Goal: Transaction & Acquisition: Purchase product/service

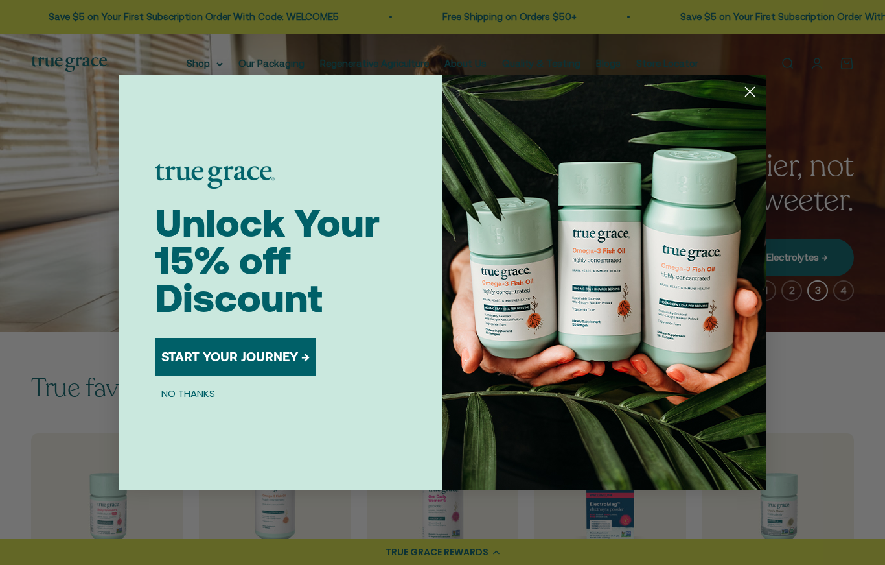
click at [759, 102] on circle "Close dialog" at bounding box center [750, 90] width 21 height 21
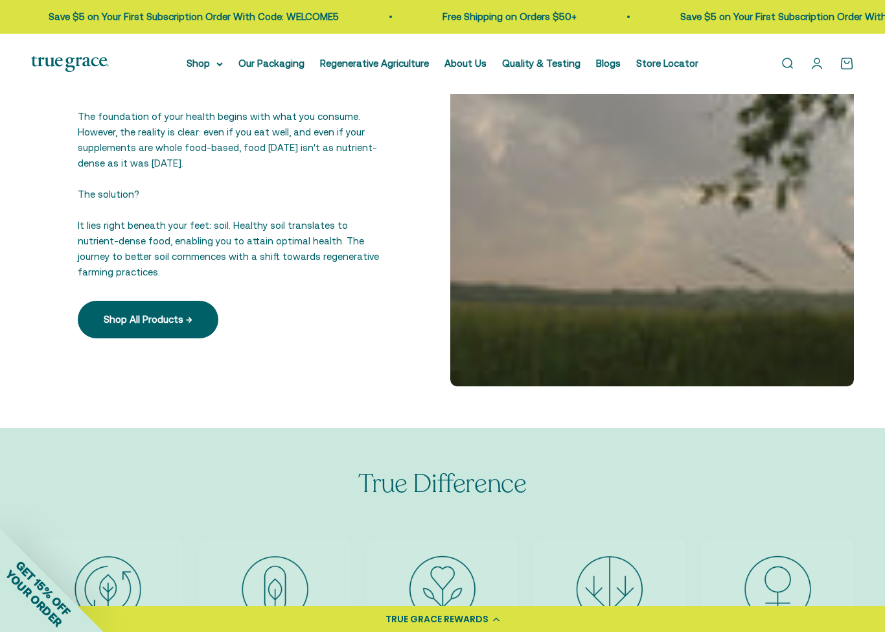
scroll to position [2227, 0]
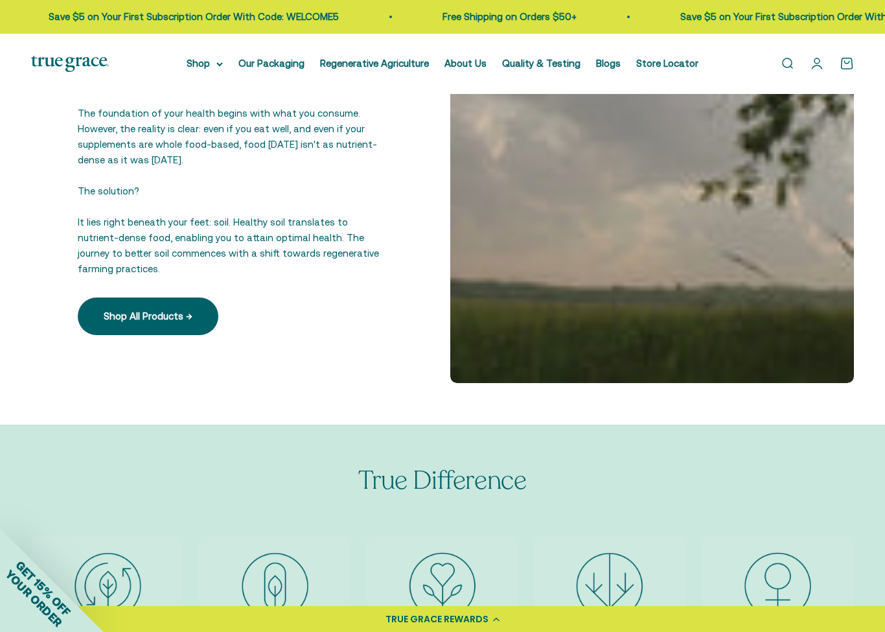
click at [108, 312] on link "Shop All Products →" at bounding box center [148, 316] width 141 height 38
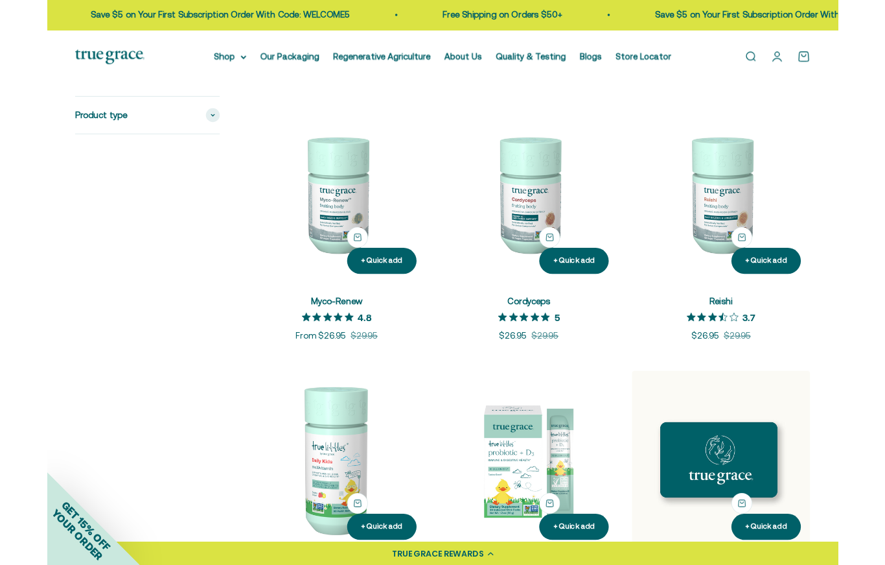
scroll to position [1434, 0]
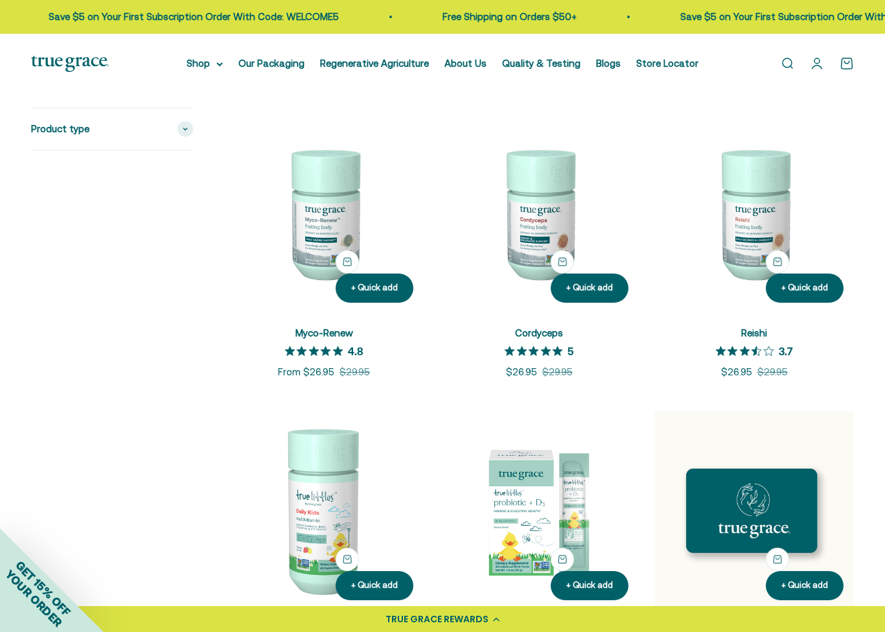
click at [180, 130] on span at bounding box center [186, 129] width 16 height 16
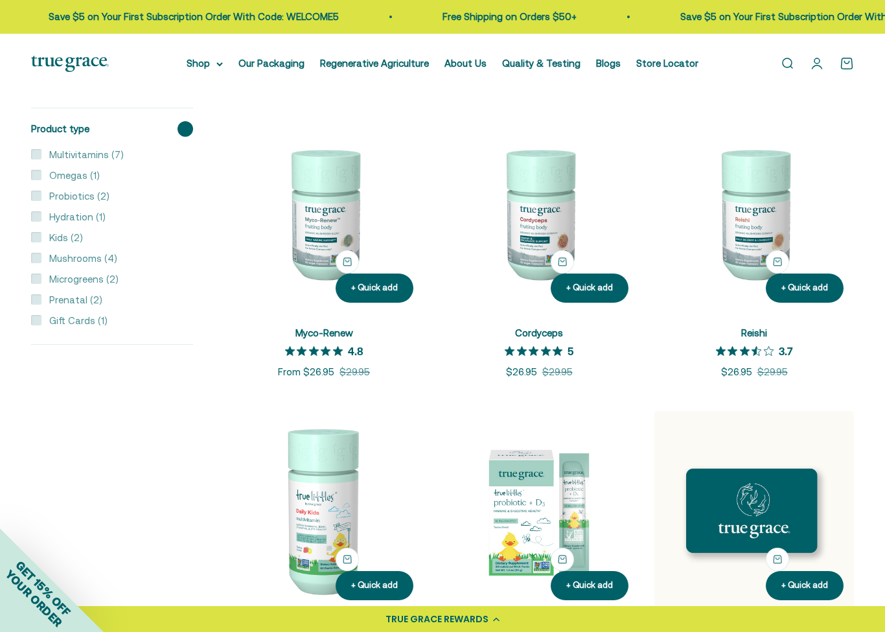
click at [36, 156] on input "Multivitamins (7)" at bounding box center [36, 153] width 10 height 10
checkbox input "true"
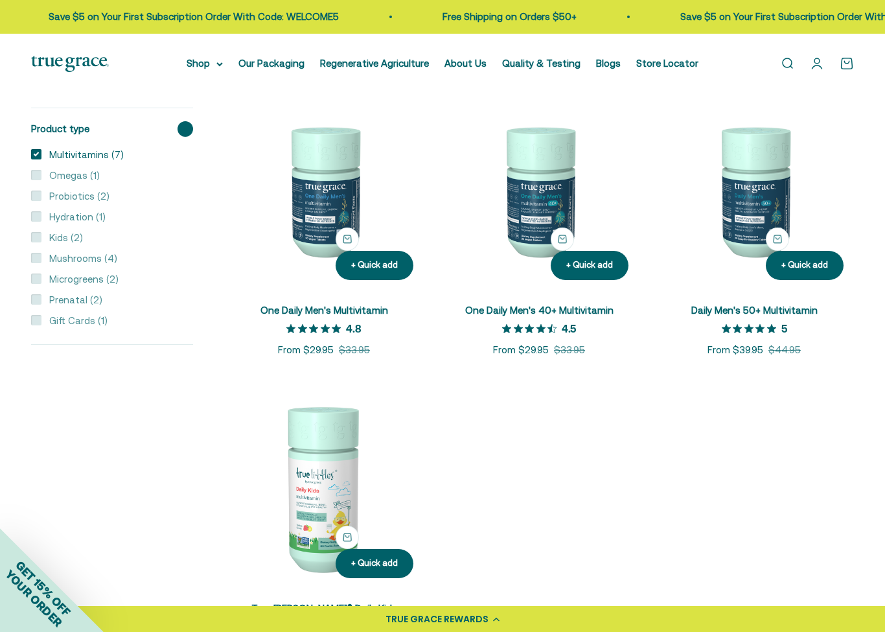
scroll to position [562, 0]
click at [524, 217] on img at bounding box center [539, 191] width 200 height 200
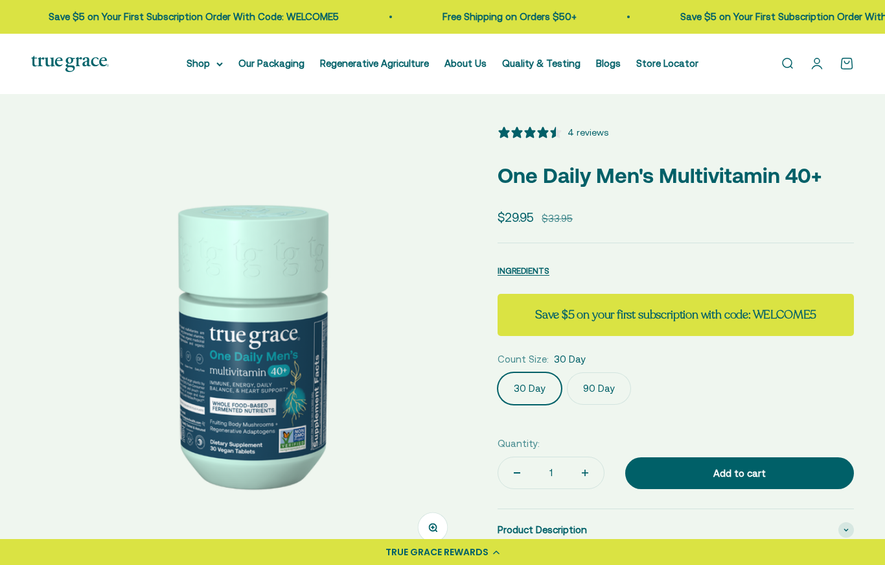
select select "3"
click at [598, 403] on label "90 Day" at bounding box center [599, 388] width 64 height 32
click at [498, 372] on input "90 Day" at bounding box center [497, 371] width 1 height 1
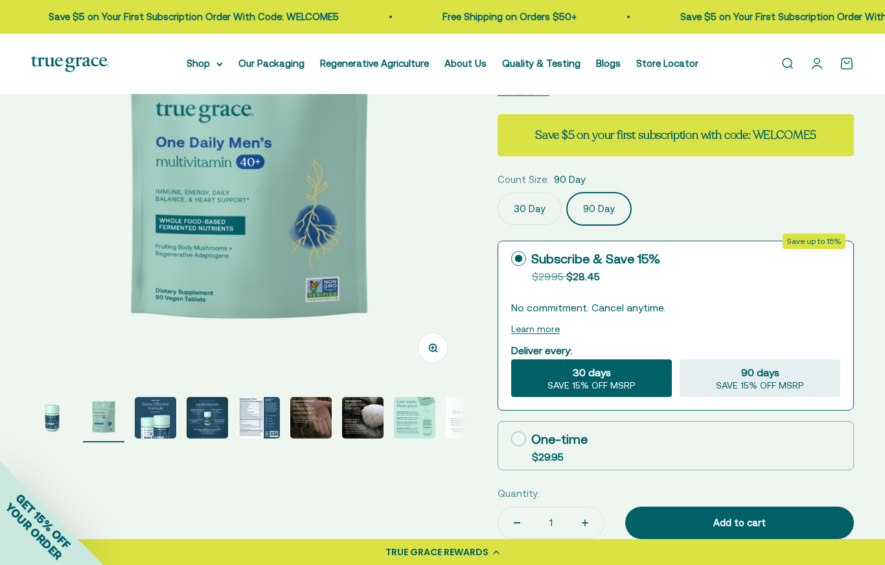
scroll to position [182, 0]
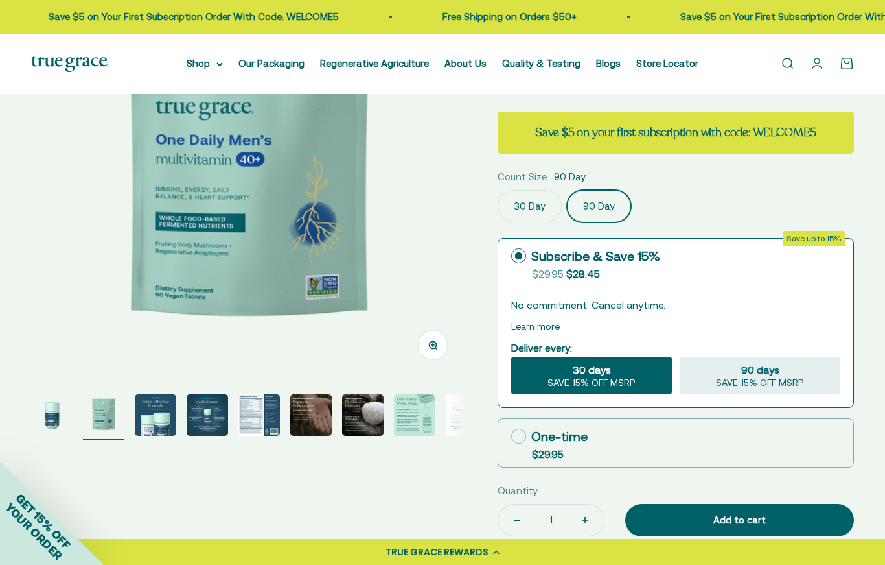
click at [519, 439] on icon at bounding box center [518, 435] width 15 height 15
click at [511, 436] on input "One-time $29.95" at bounding box center [511, 436] width 1 height 1
radio input "true"
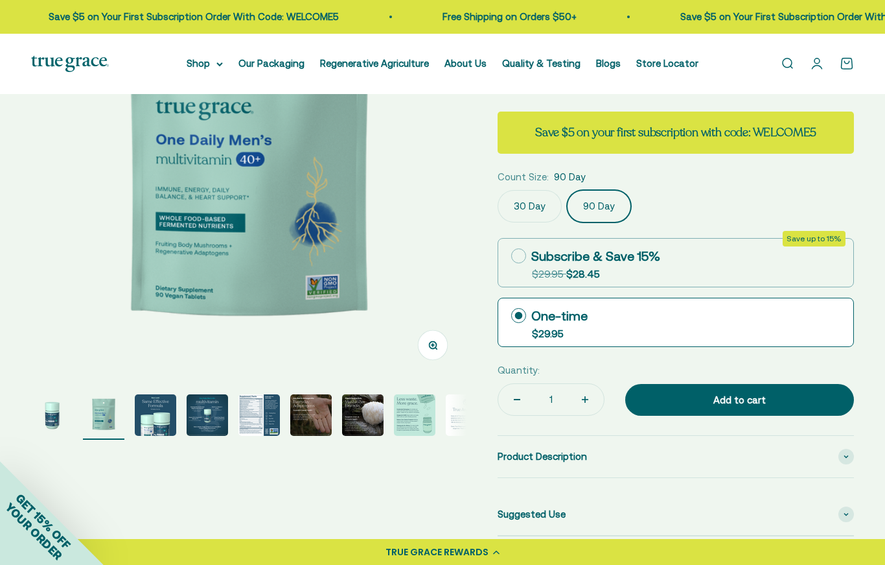
click at [586, 201] on label "90 Day" at bounding box center [599, 206] width 64 height 32
click at [498, 190] on input "90 Day" at bounding box center [497, 189] width 1 height 1
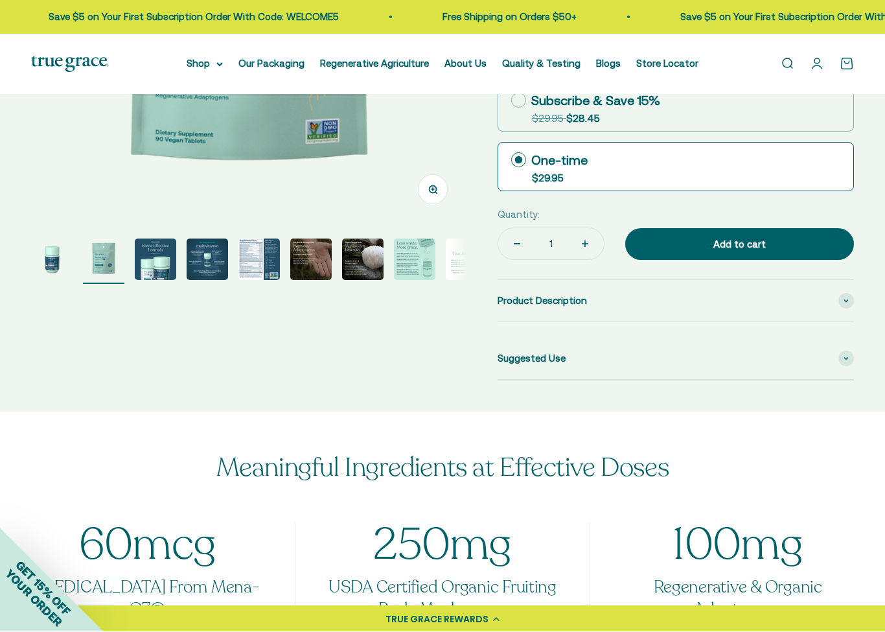
scroll to position [412, 0]
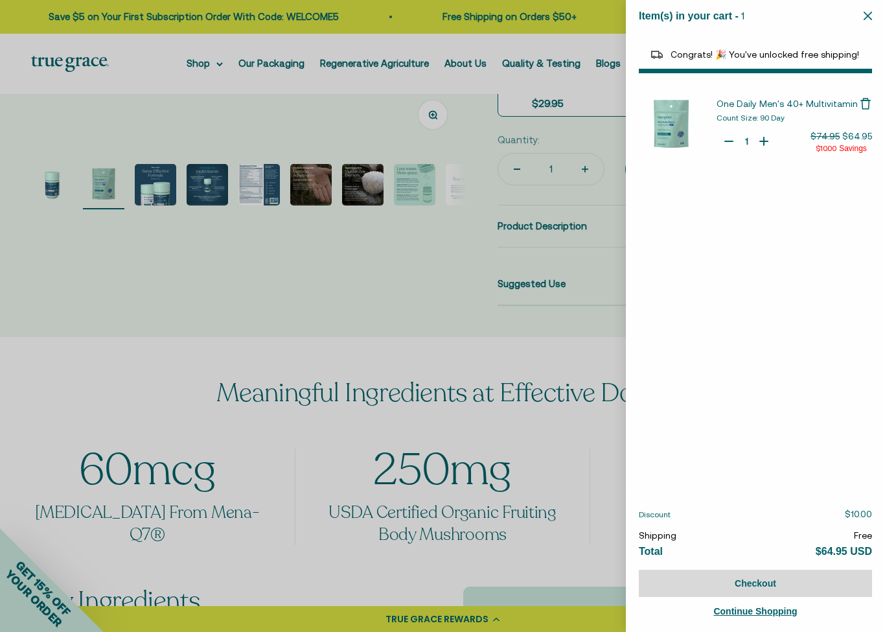
select select "40058346897600"
select select "40055698129088"
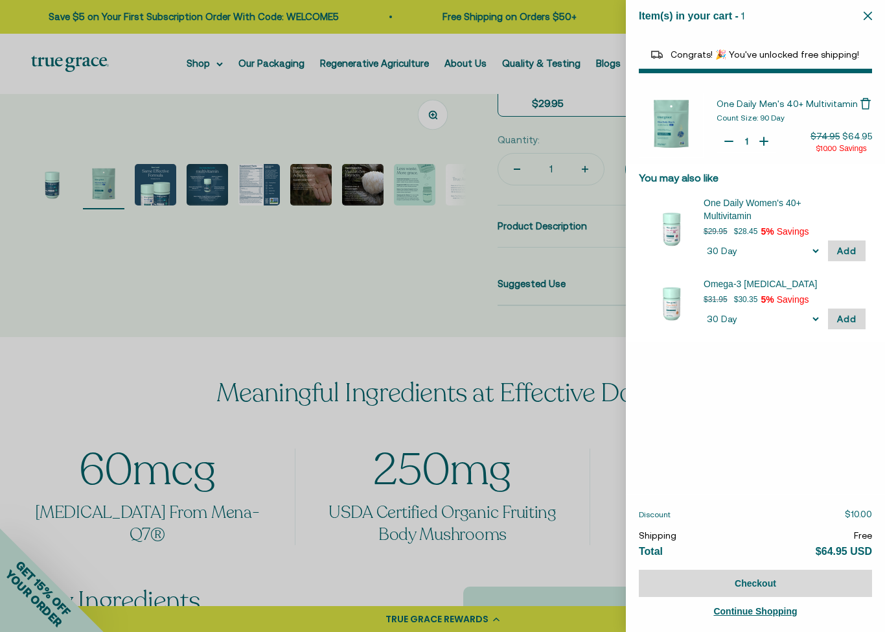
click at [200, 67] on div at bounding box center [442, 316] width 885 height 632
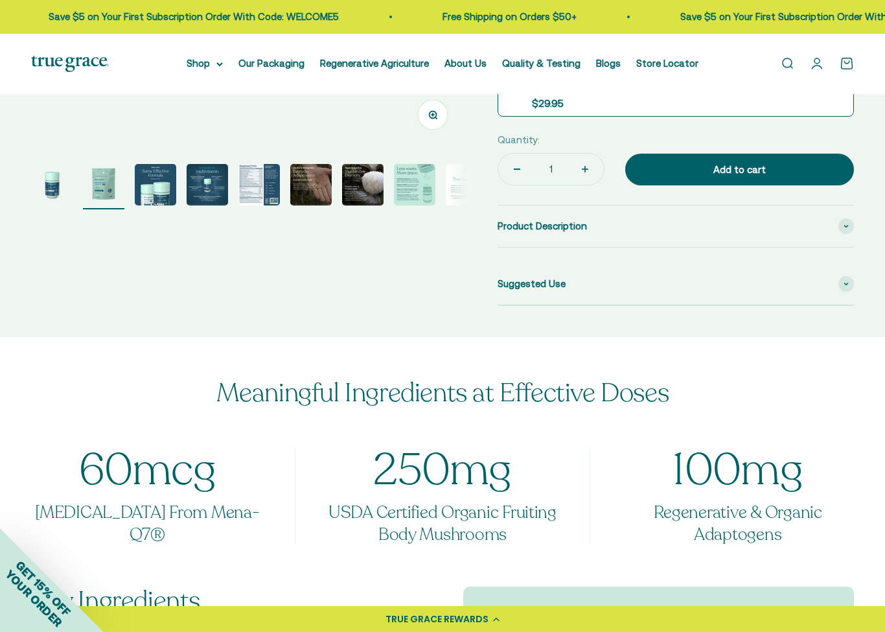
click at [189, 59] on summary "Shop" at bounding box center [205, 64] width 36 height 16
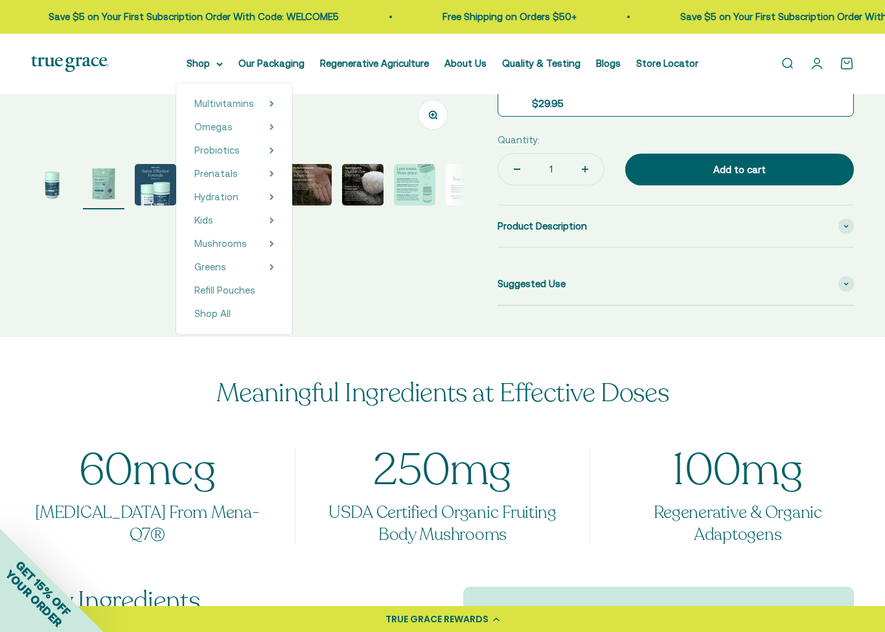
click at [211, 132] on span "Omegas" at bounding box center [213, 126] width 38 height 11
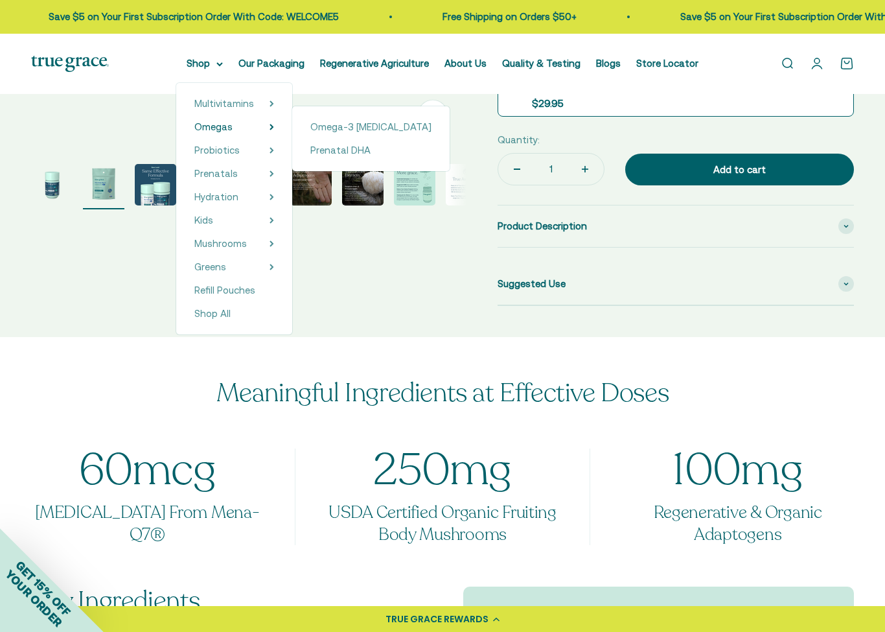
click at [319, 132] on span "Omega-3 [MEDICAL_DATA]" at bounding box center [370, 126] width 121 height 11
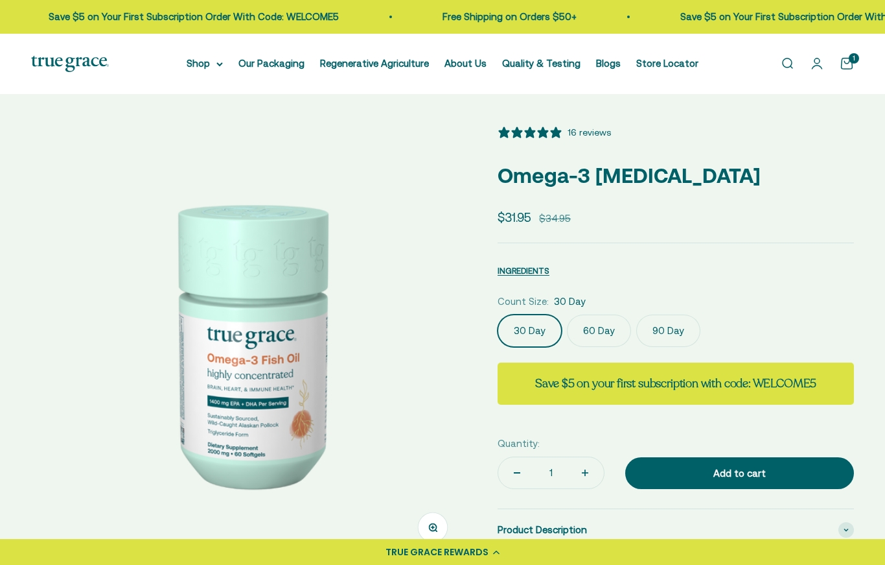
select select "3"
click at [652, 331] on label "90 Day" at bounding box center [668, 330] width 64 height 32
click at [498, 314] on input "90 Day" at bounding box center [497, 314] width 1 height 1
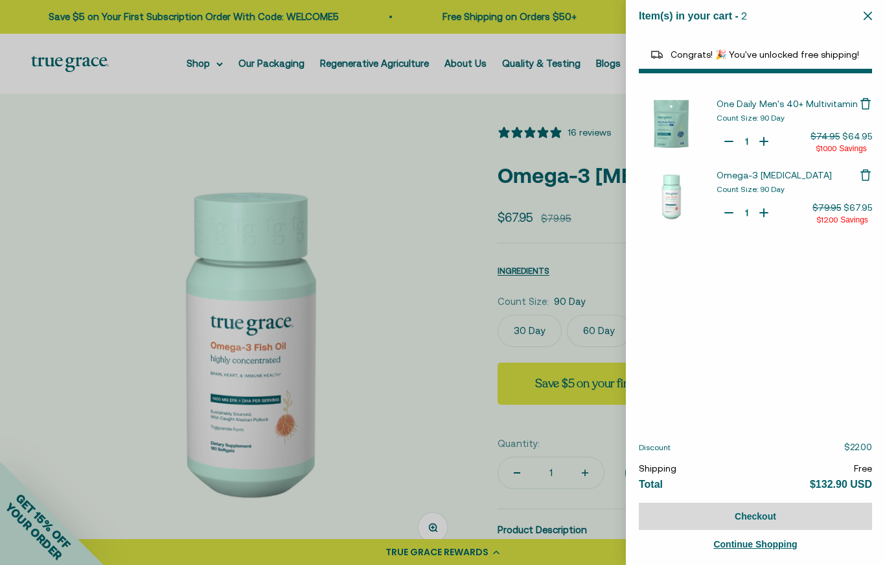
select select "40058346897600"
select select "46284026183894"
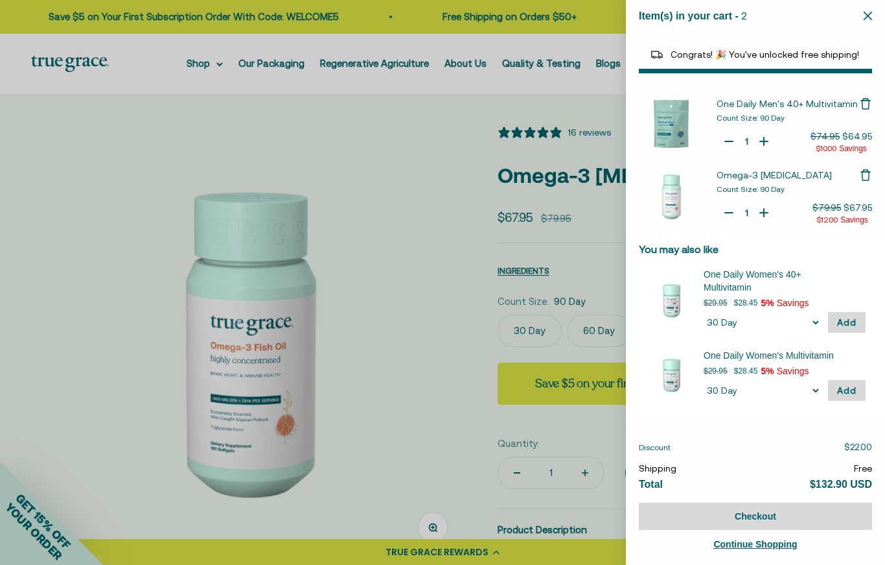
click at [106, 222] on div at bounding box center [442, 282] width 885 height 565
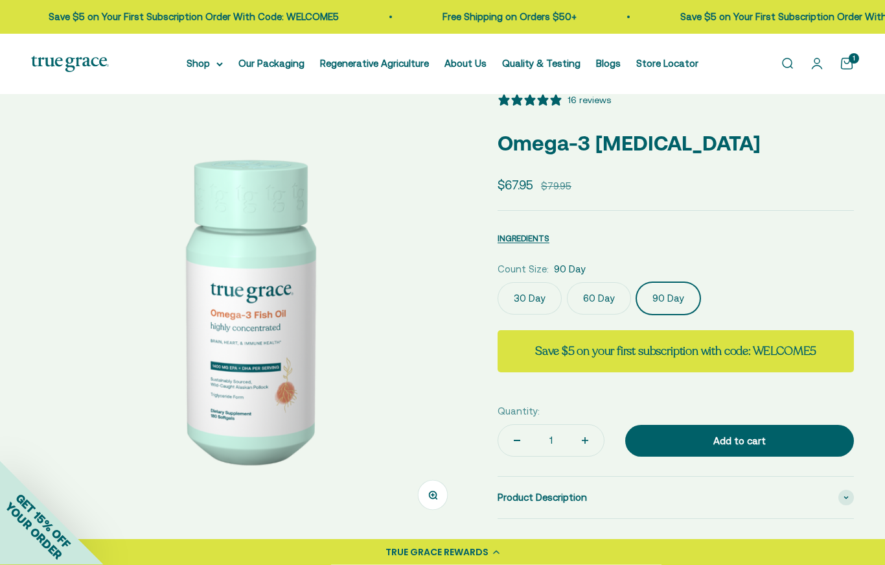
scroll to position [0, 0]
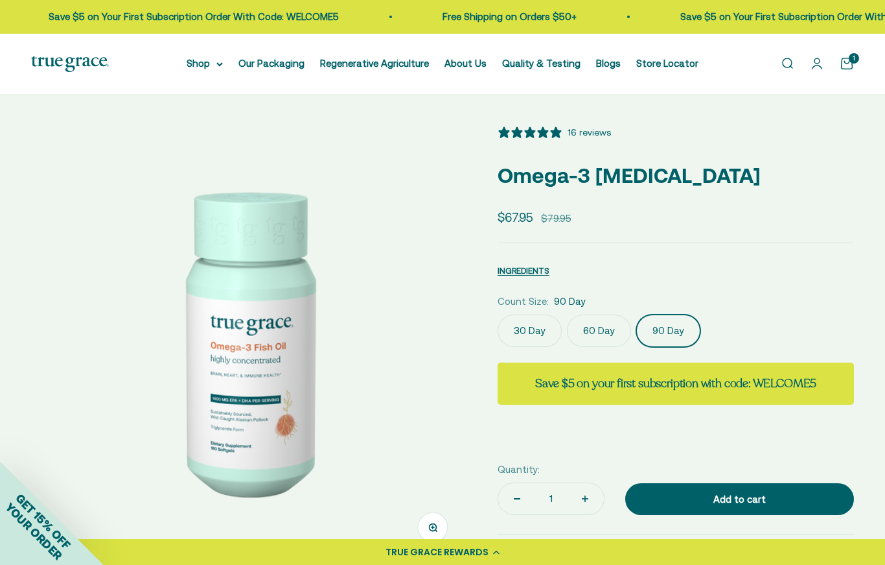
click at [187, 63] on summary "Shop" at bounding box center [205, 64] width 36 height 16
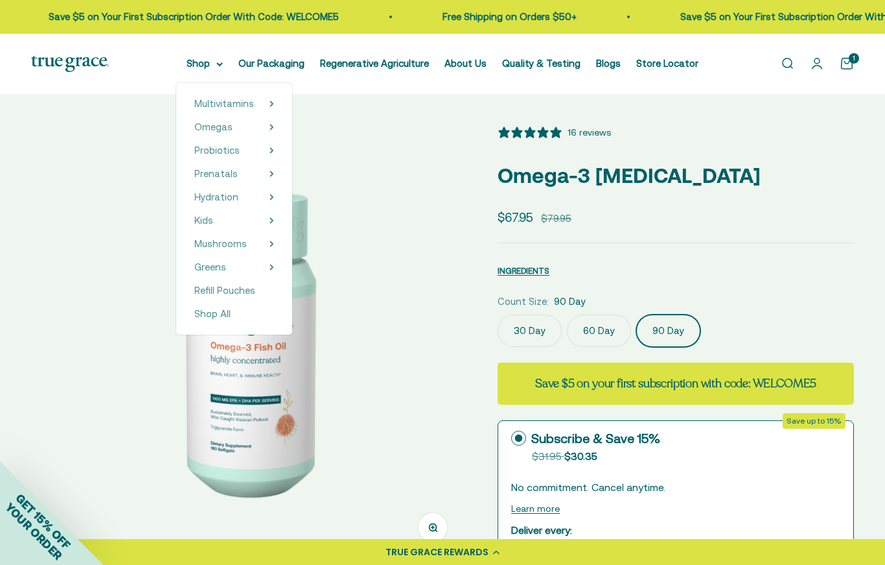
click at [205, 196] on span "Hydration" at bounding box center [216, 196] width 44 height 11
click at [211, 247] on span "Mushrooms" at bounding box center [220, 243] width 52 height 11
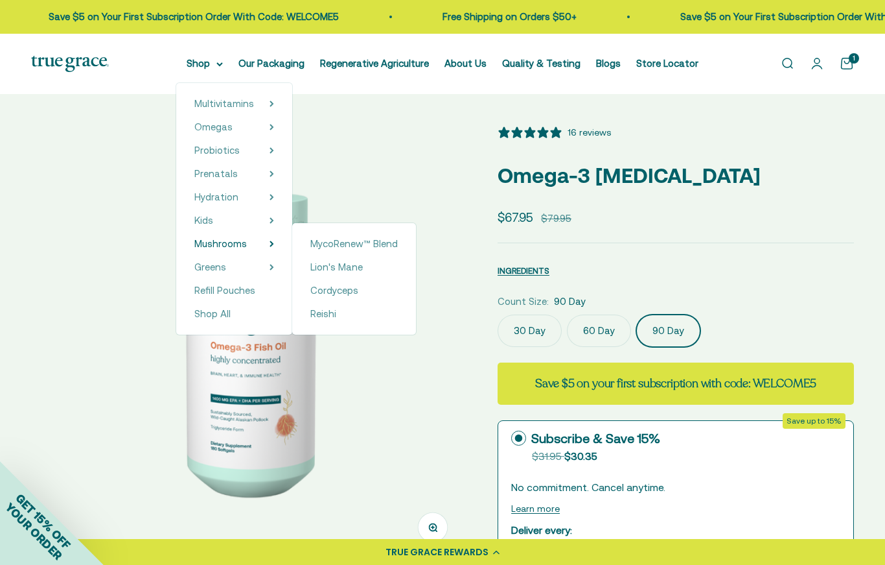
click at [328, 242] on span "MycoRenew™ Blend" at bounding box center [353, 243] width 87 height 11
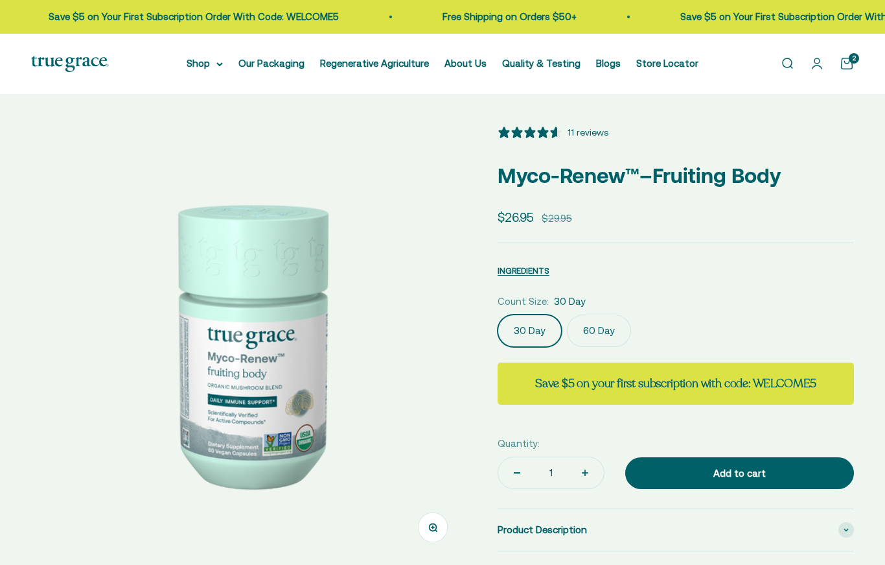
select select "3"
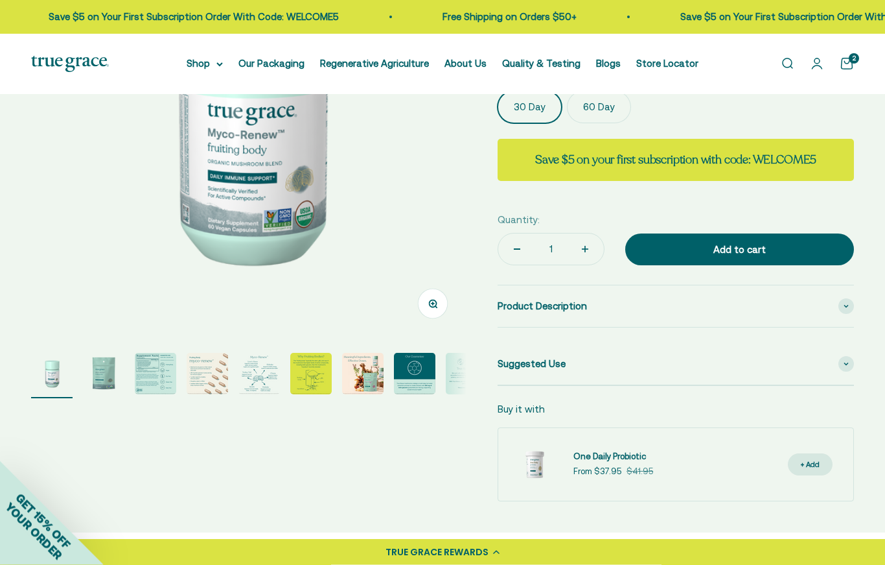
scroll to position [233, 0]
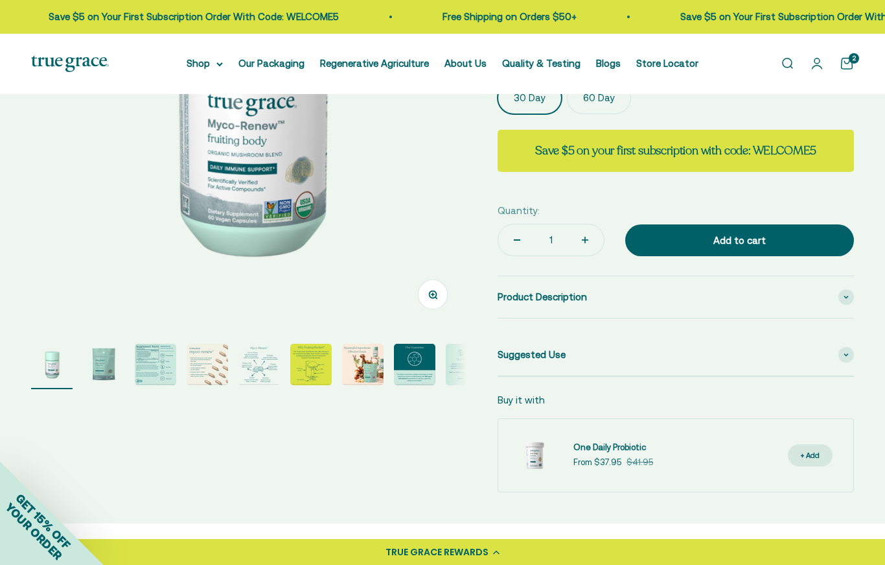
click at [495, 356] on div "Zoom Go to item 1 Go to item 2 Go to item 3 Go to item 4 Go to item 5 Go to ite…" at bounding box center [442, 192] width 823 height 600
click at [525, 355] on span "Suggested Use" at bounding box center [532, 355] width 68 height 16
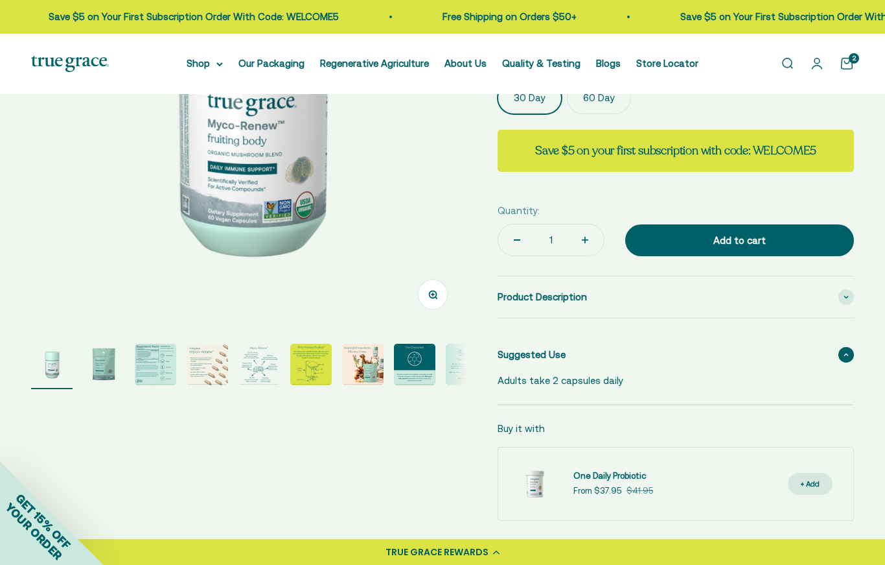
click at [105, 369] on img "Go to item 2" at bounding box center [103, 364] width 41 height 41
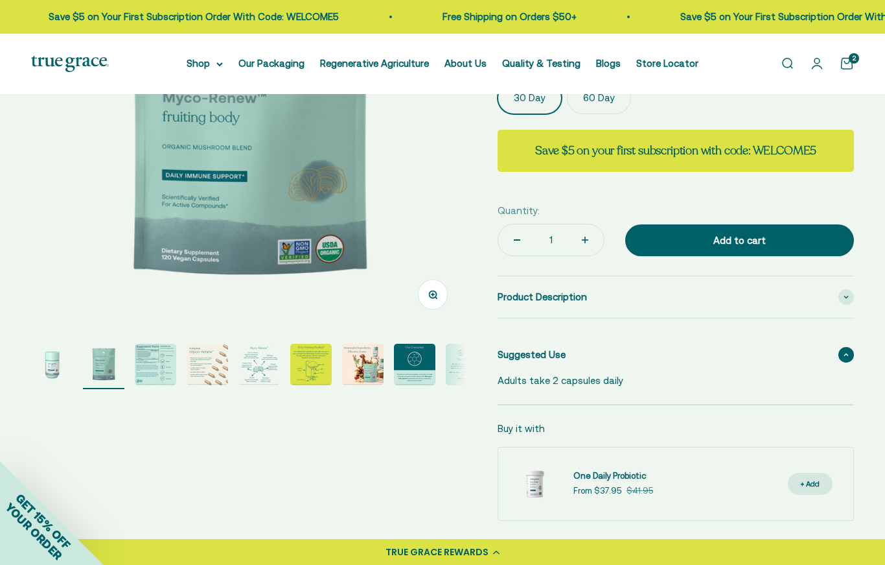
click at [150, 363] on img "Go to item 3" at bounding box center [155, 364] width 41 height 41
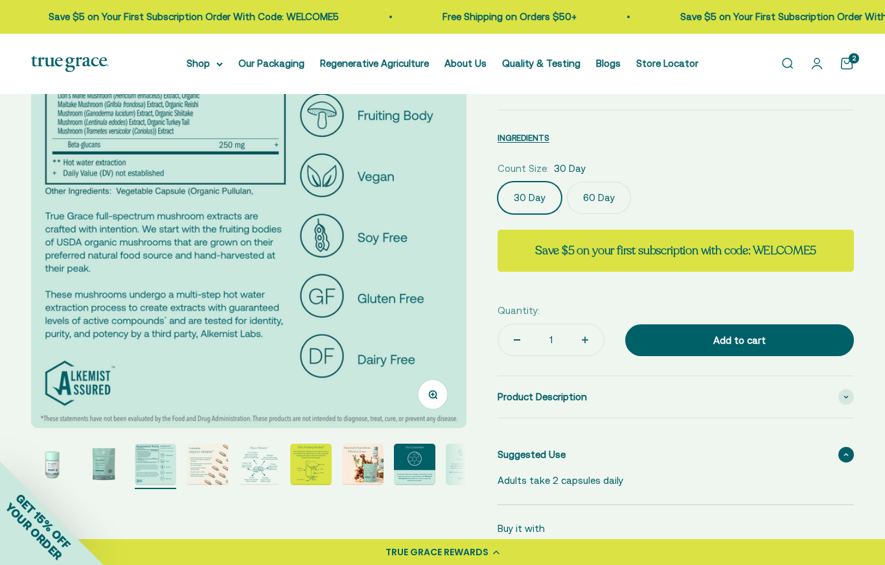
scroll to position [137, 0]
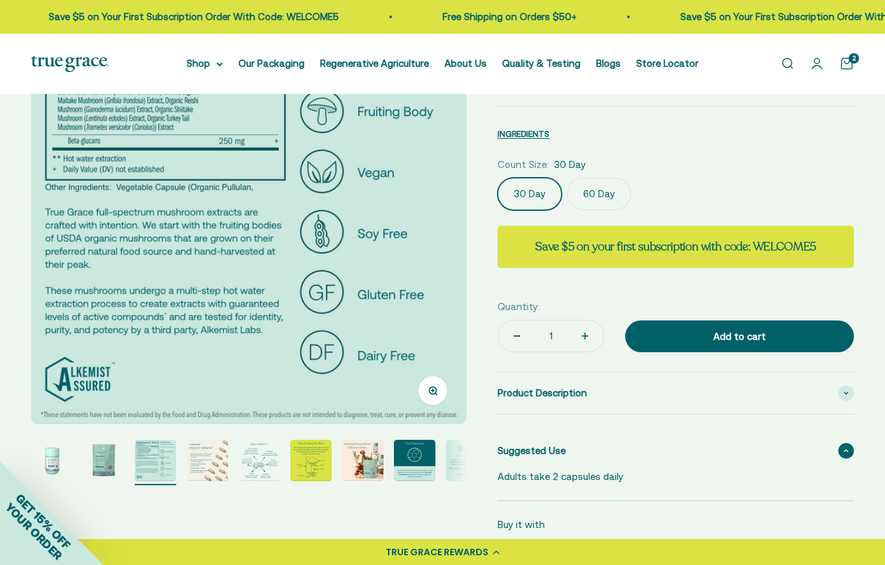
click at [213, 458] on img "Go to item 4" at bounding box center [207, 459] width 41 height 41
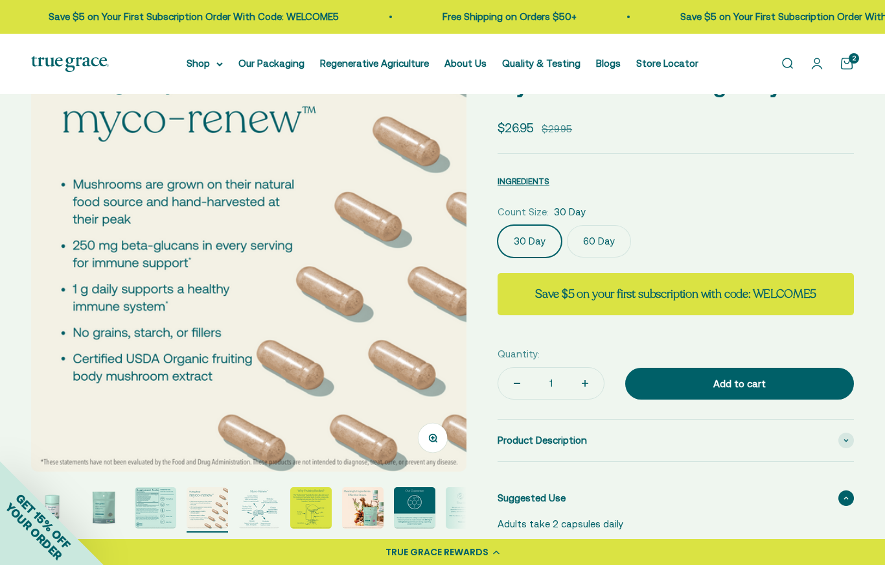
scroll to position [87, 0]
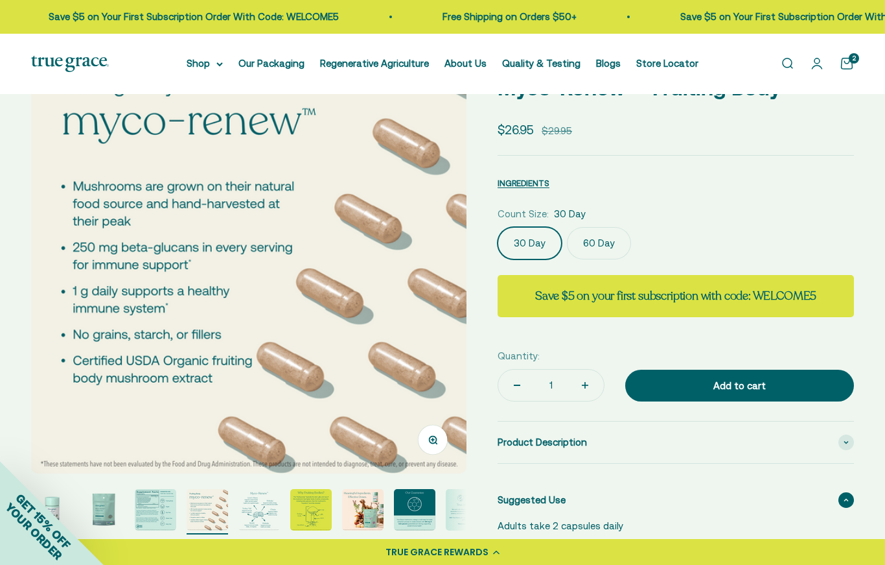
click at [255, 511] on img "Go to item 5" at bounding box center [259, 509] width 41 height 41
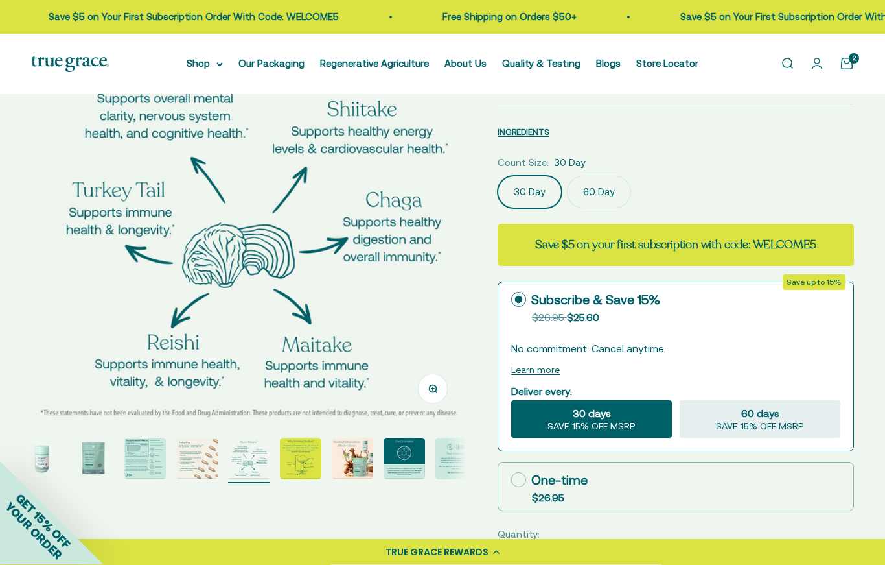
scroll to position [139, 0]
click at [296, 458] on img "Go to item 6" at bounding box center [300, 457] width 41 height 41
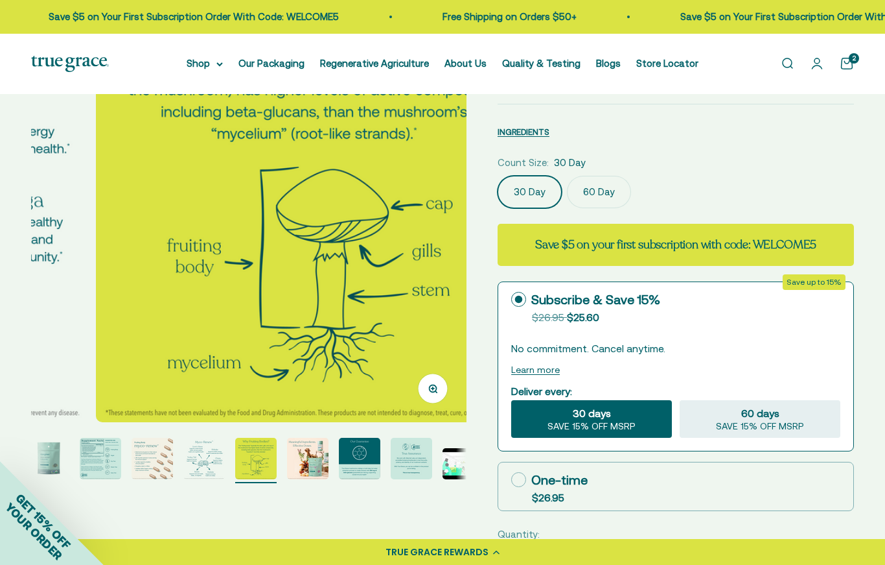
scroll to position [0, 62]
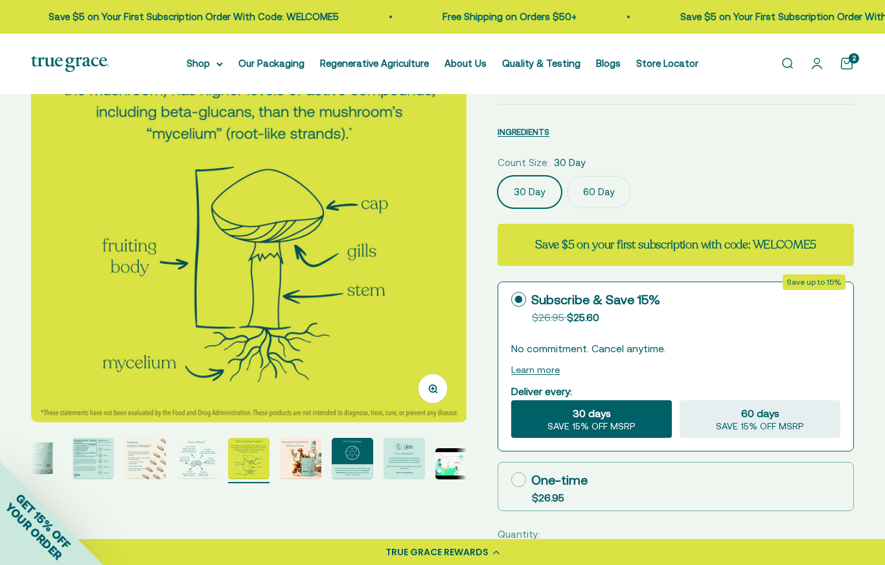
click at [313, 458] on img "Go to item 7" at bounding box center [300, 457] width 41 height 41
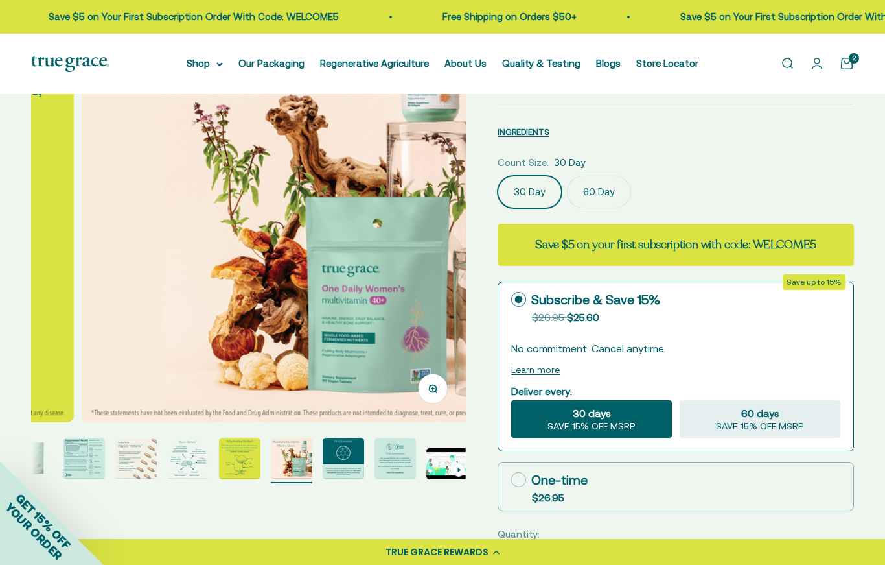
scroll to position [0, 73]
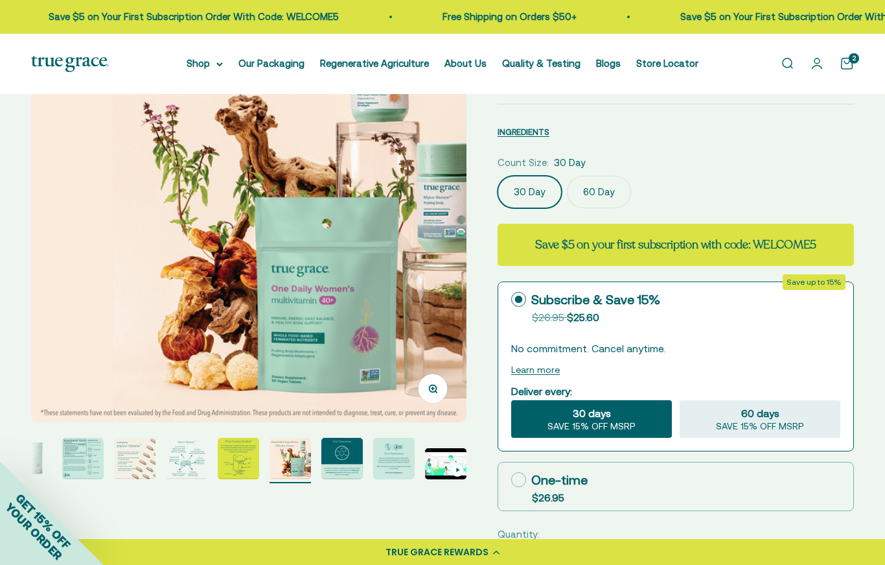
click at [332, 447] on img "Go to item 8" at bounding box center [341, 457] width 41 height 41
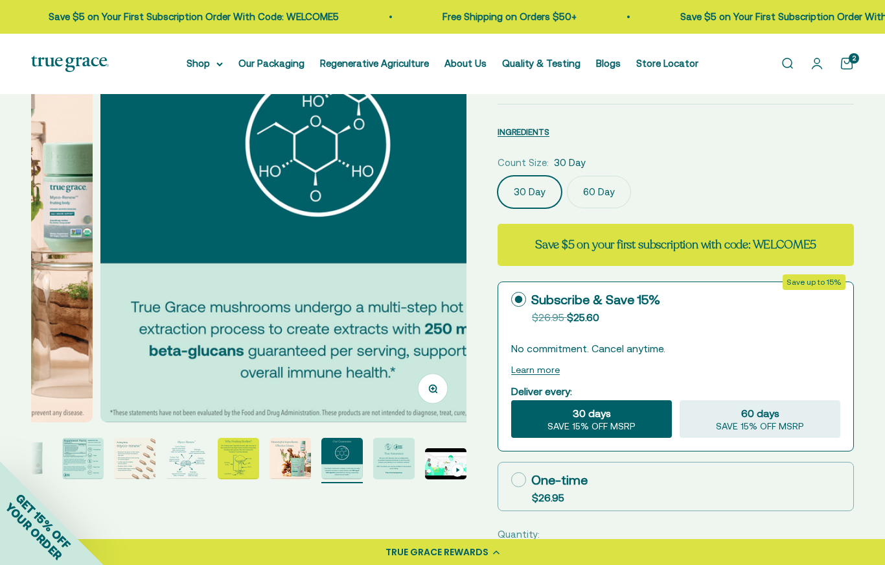
scroll to position [0, 3104]
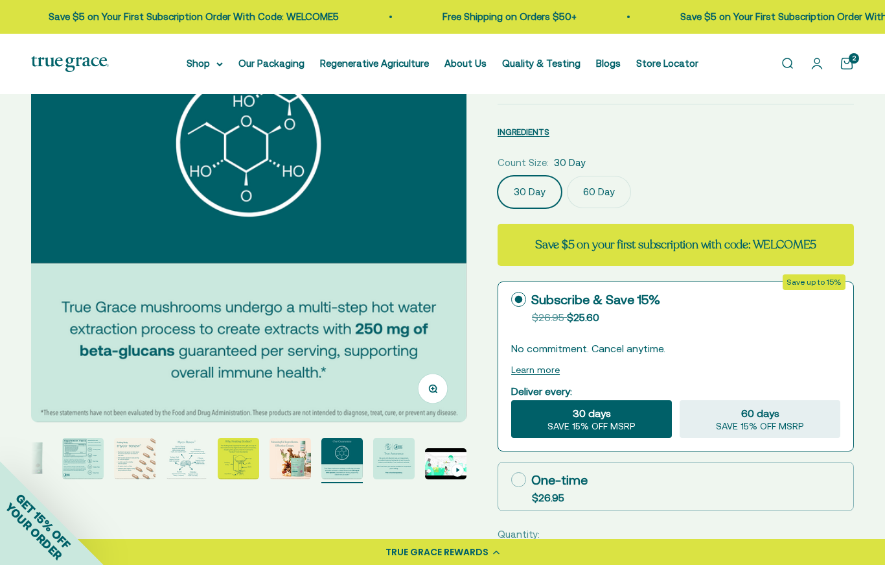
click at [392, 452] on img "Go to item 9" at bounding box center [393, 457] width 41 height 41
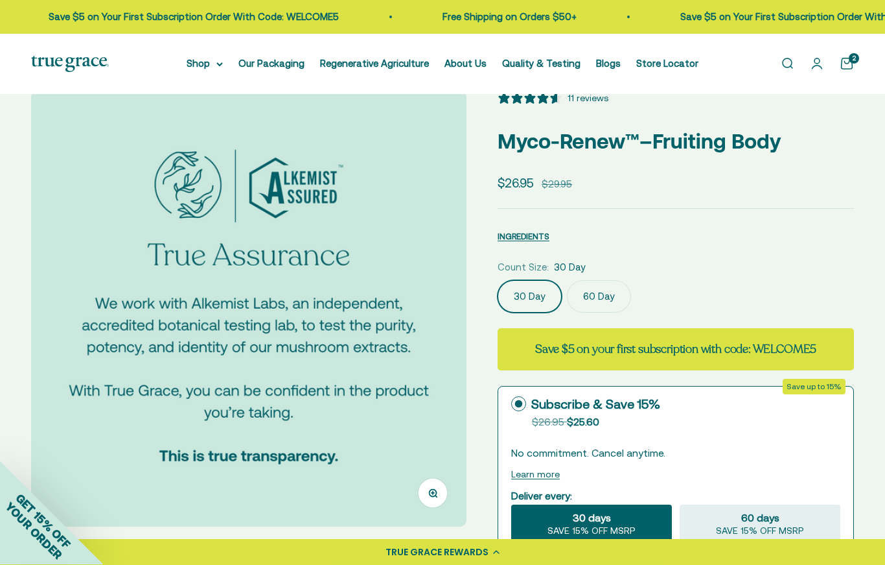
scroll to position [41, 0]
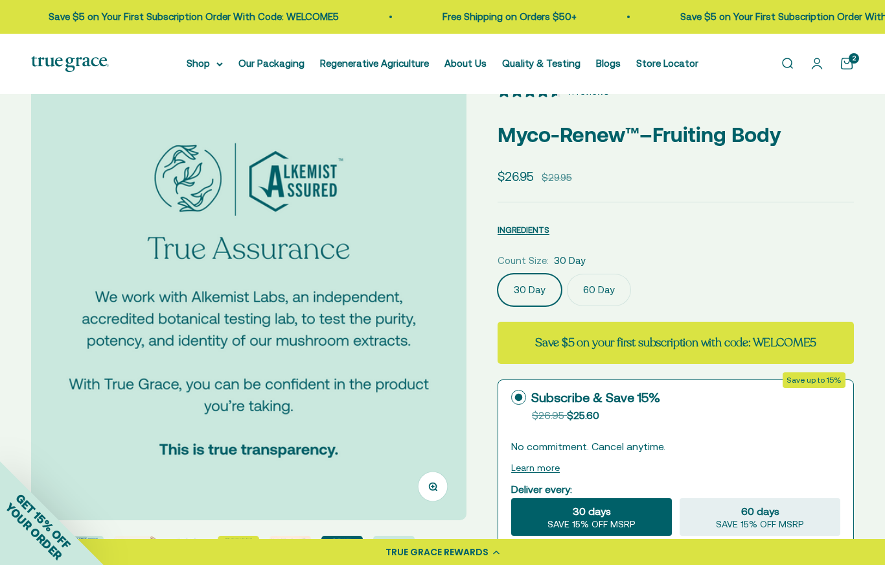
click at [595, 294] on label "60 Day" at bounding box center [599, 290] width 64 height 32
click at [498, 274] on input "60 Day" at bounding box center [497, 273] width 1 height 1
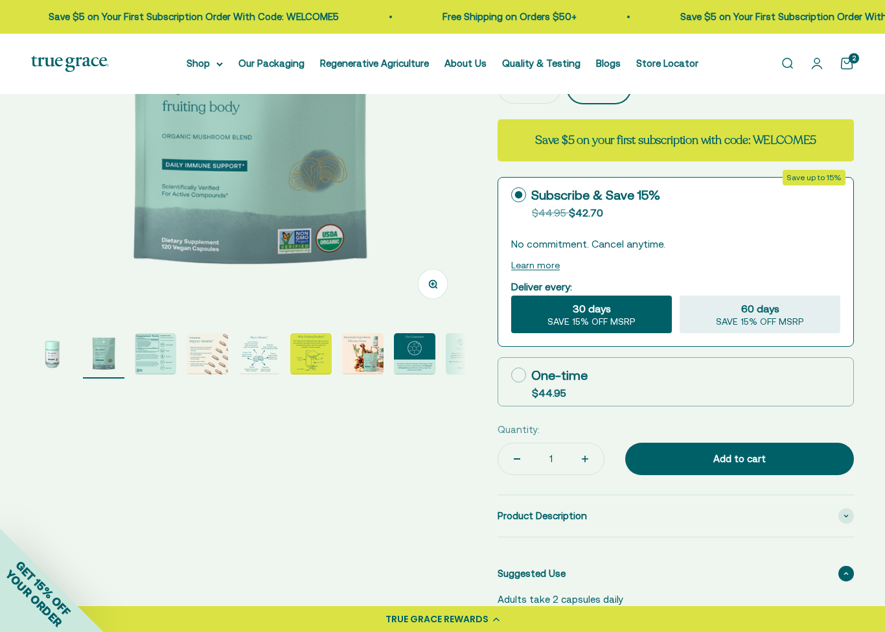
scroll to position [236, 0]
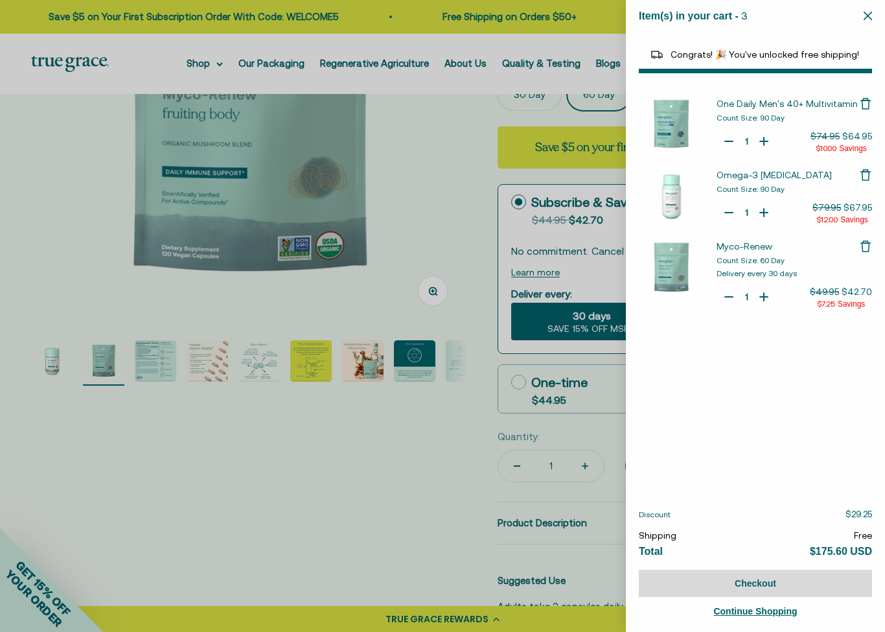
click at [429, 434] on div at bounding box center [442, 316] width 885 height 632
select select "40058346897600"
select select "46284026183894"
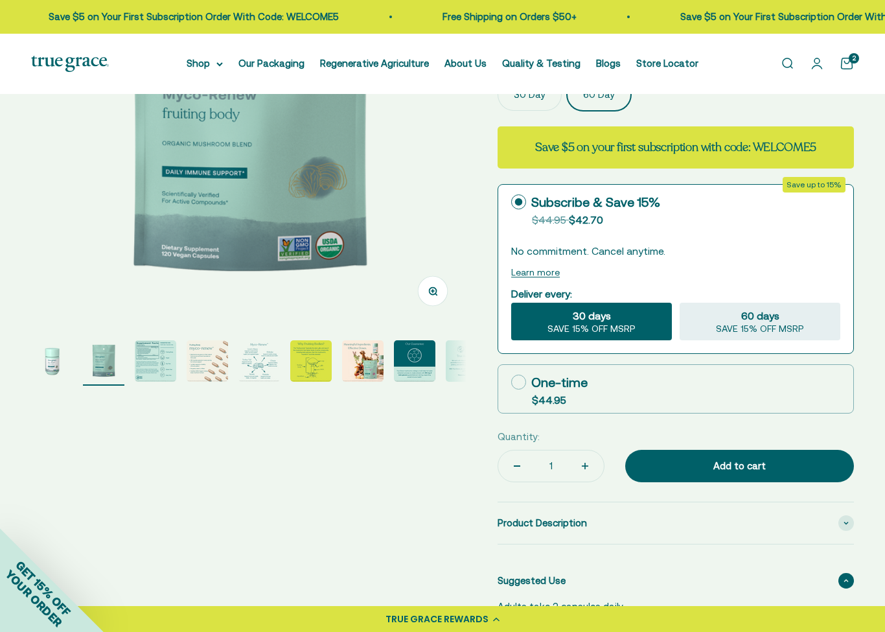
click at [507, 380] on label "One-time $44.95" at bounding box center [675, 389] width 355 height 48
click at [511, 382] on input "One-time $44.95" at bounding box center [511, 382] width 1 height 1
radio input "true"
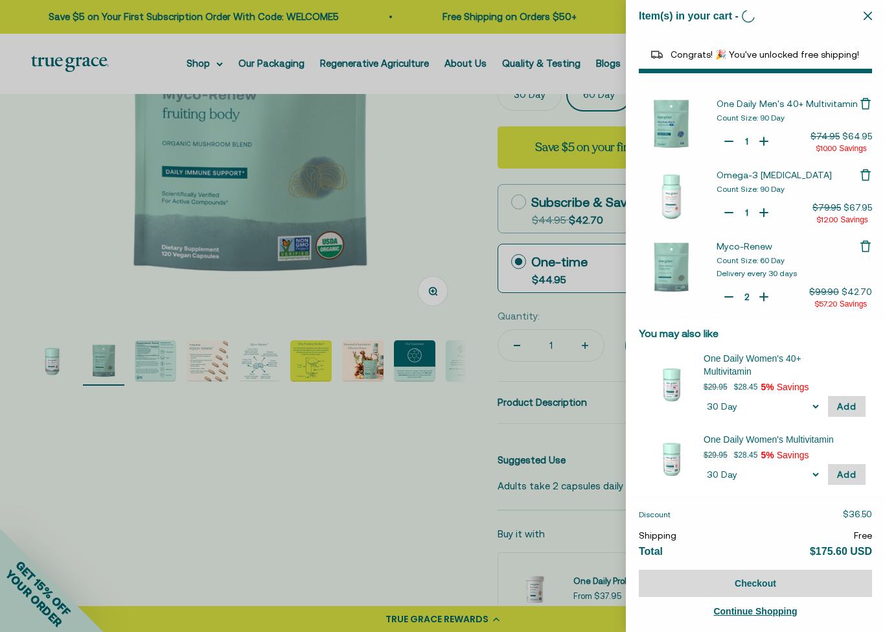
type input "1"
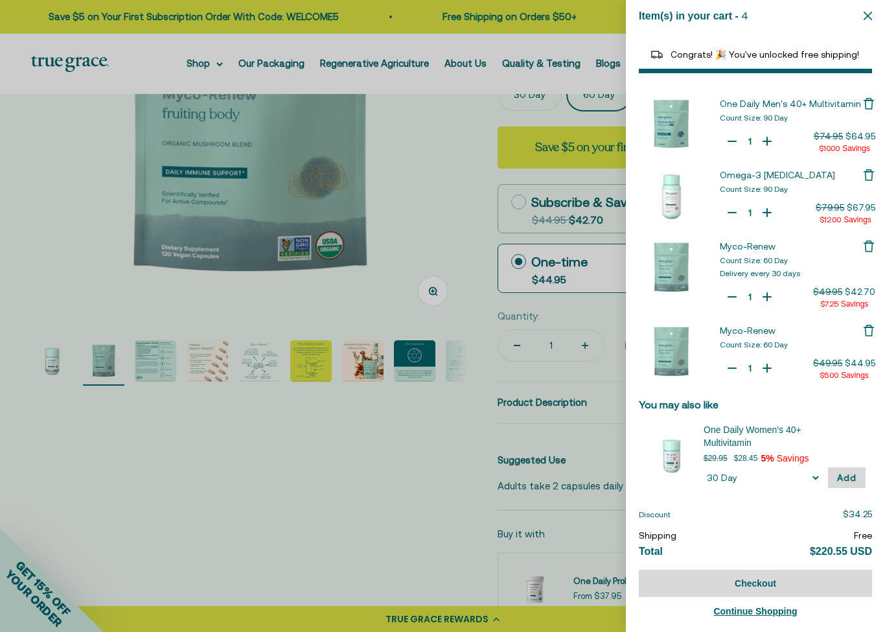
click at [872, 247] on icon "Remove Myco-Renew" at bounding box center [869, 247] width 7 height 8
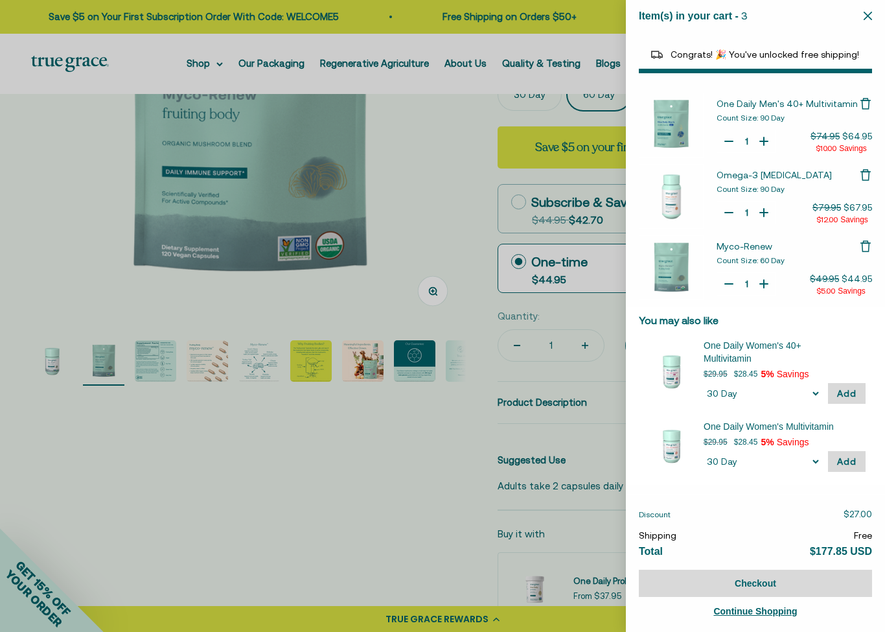
click at [134, 503] on div at bounding box center [442, 316] width 885 height 632
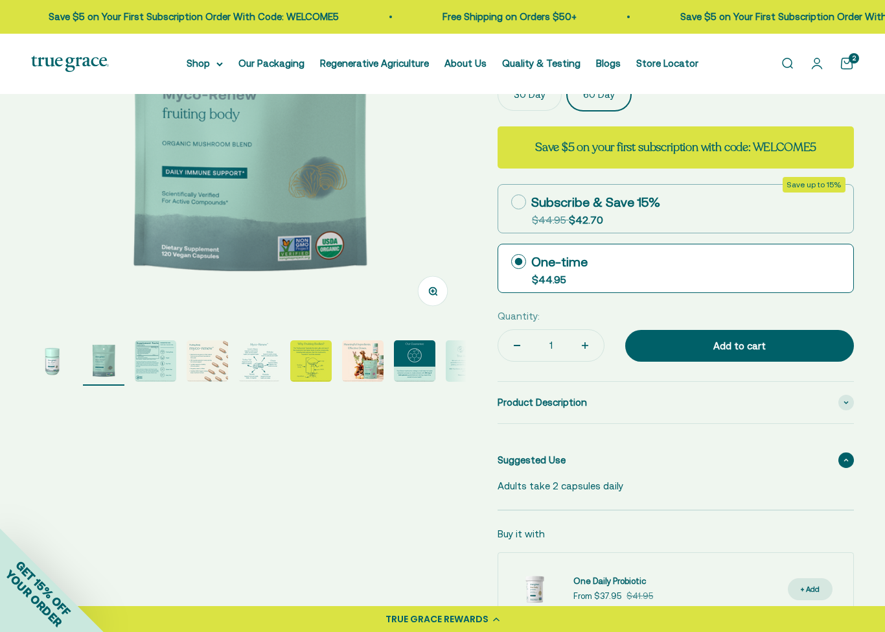
click at [200, 71] on summary "Shop" at bounding box center [205, 64] width 36 height 16
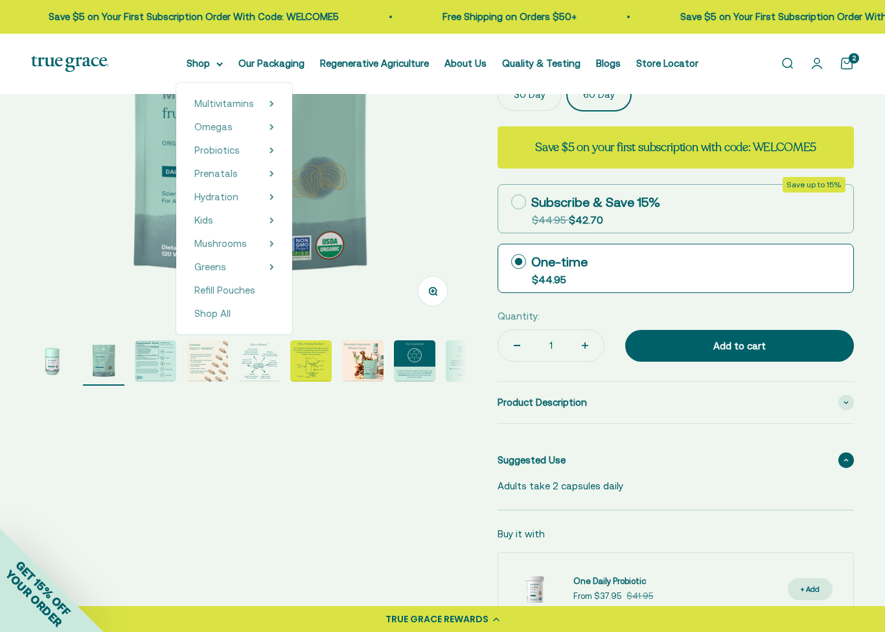
click at [218, 297] on span "Refill Pouches" at bounding box center [224, 291] width 61 height 16
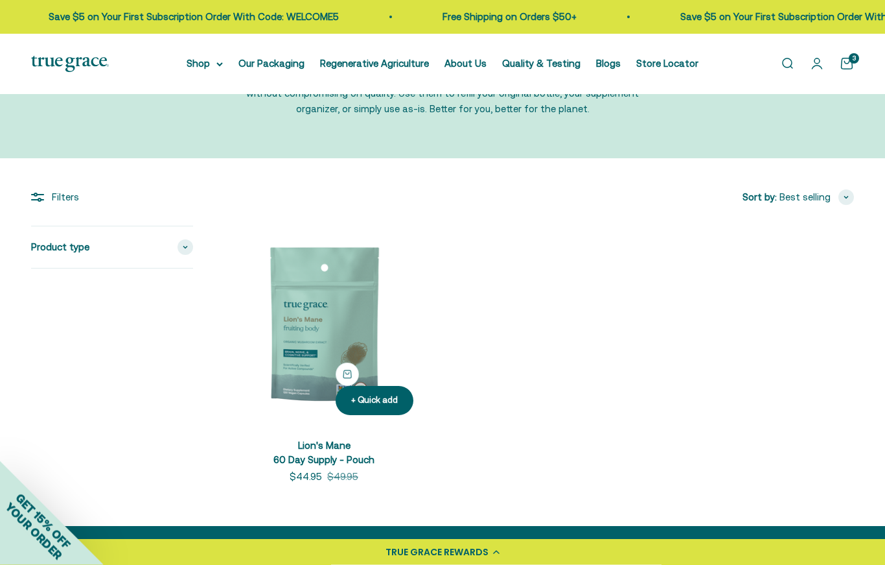
scroll to position [110, 0]
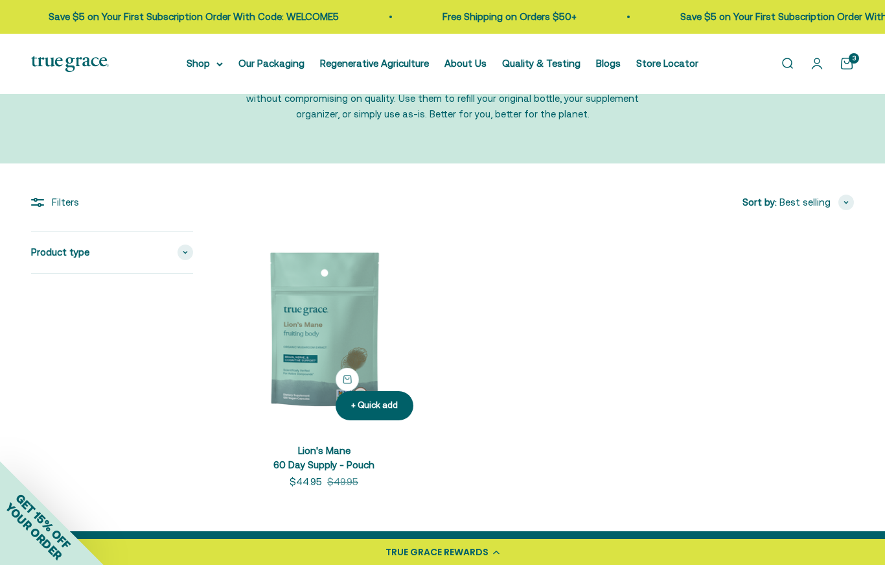
click at [202, 67] on summary "Shop" at bounding box center [205, 64] width 36 height 16
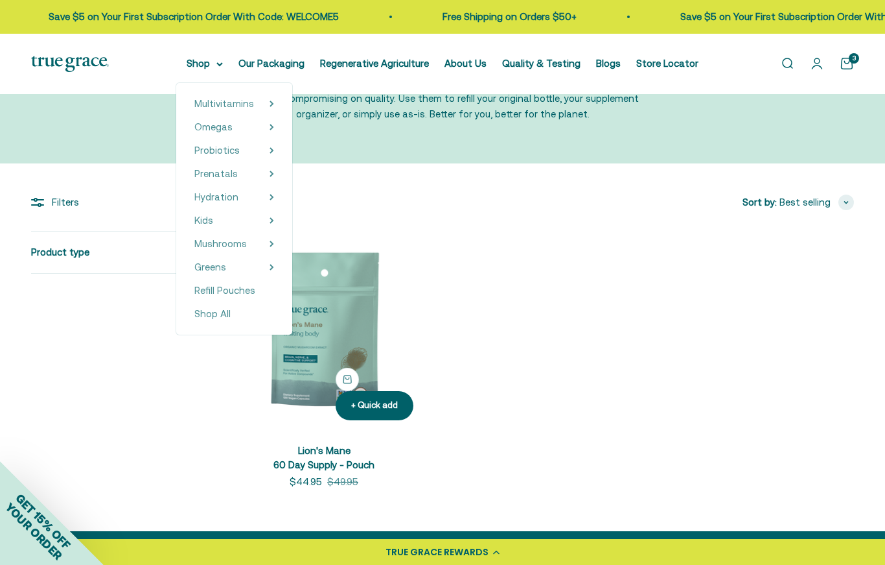
click at [209, 202] on span "Hydration" at bounding box center [216, 196] width 44 height 11
